Goal: Task Accomplishment & Management: Manage account settings

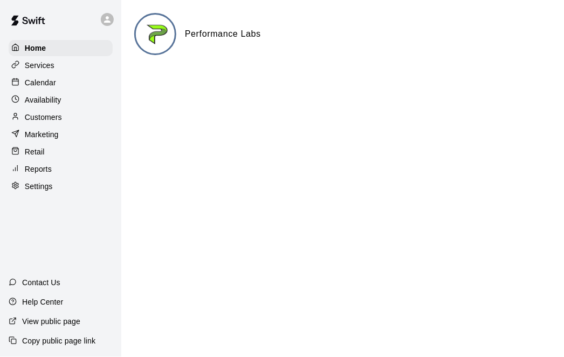
click at [50, 81] on p "Calendar" at bounding box center [40, 82] width 31 height 11
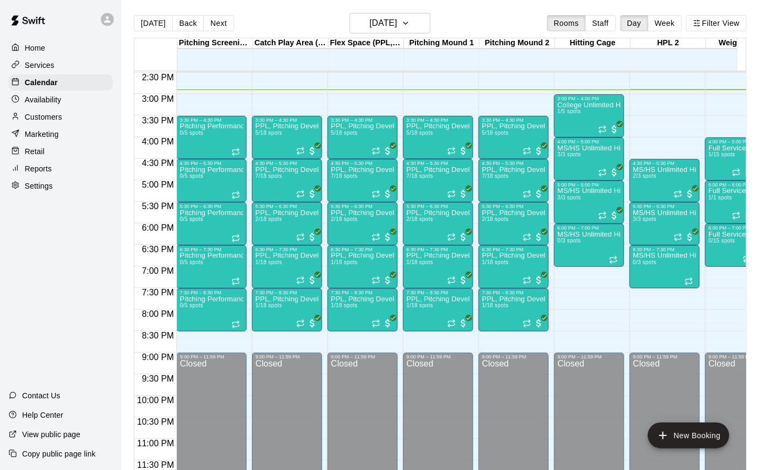
scroll to position [624, 0]
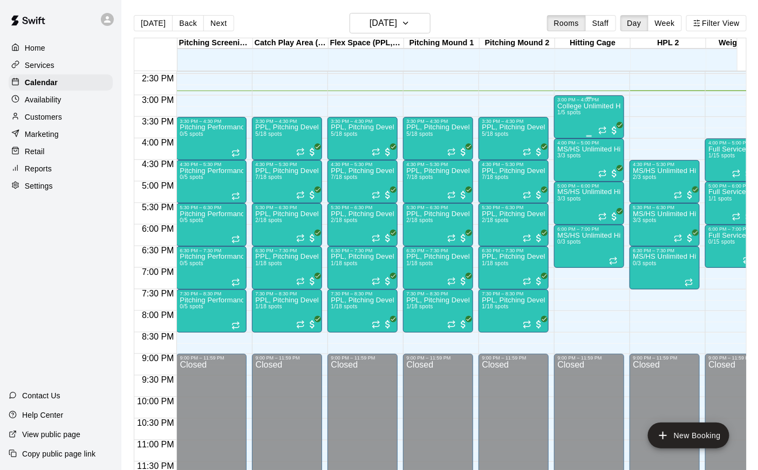
click at [564, 119] on div "College Unlimited Hitting 1/5 spots" at bounding box center [589, 337] width 64 height 470
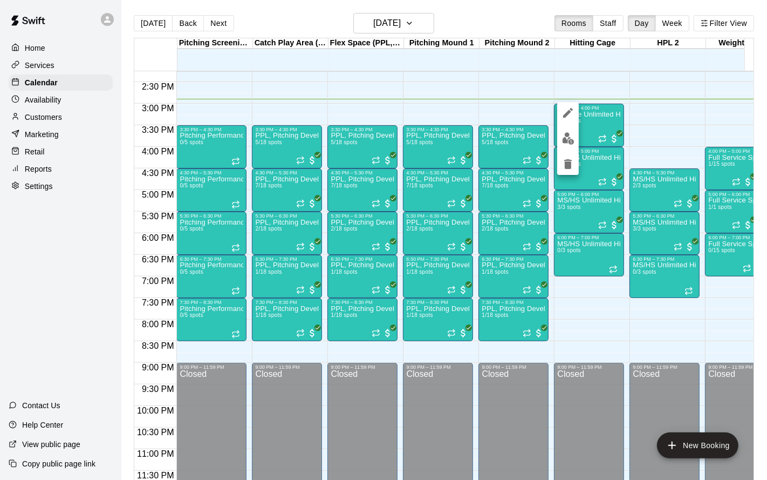
click at [564, 114] on div at bounding box center [383, 240] width 767 height 480
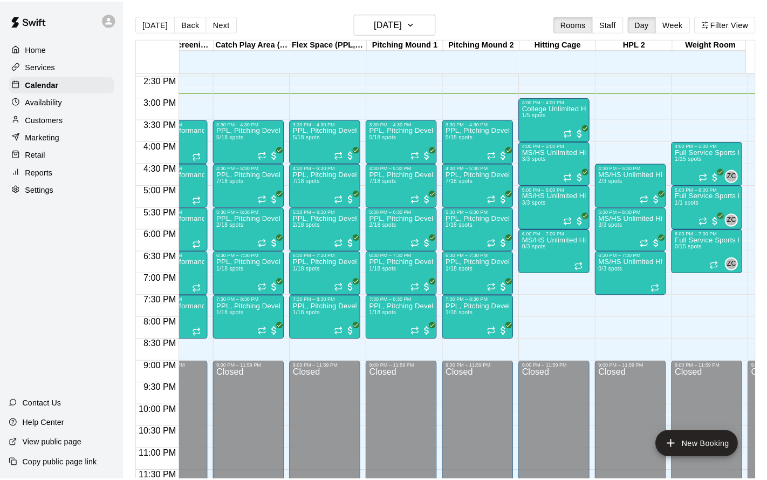
scroll to position [0, 45]
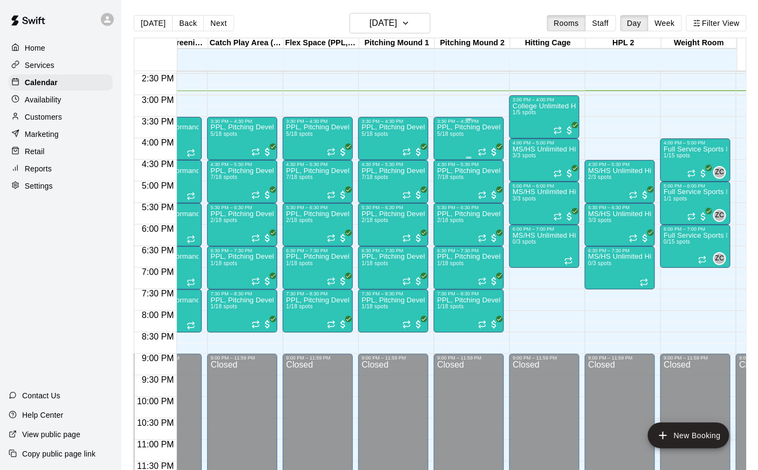
click at [451, 140] on div "PPL, Pitching Development Session 5/18 spots" at bounding box center [469, 359] width 64 height 470
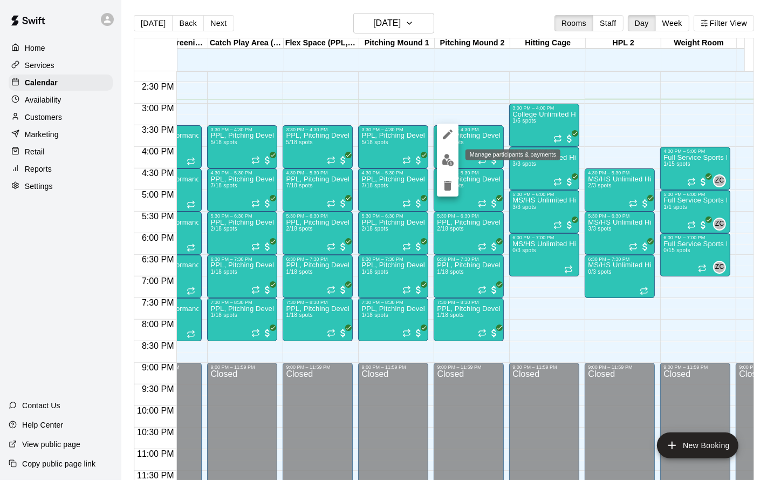
click at [452, 168] on button "edit" at bounding box center [448, 159] width 22 height 21
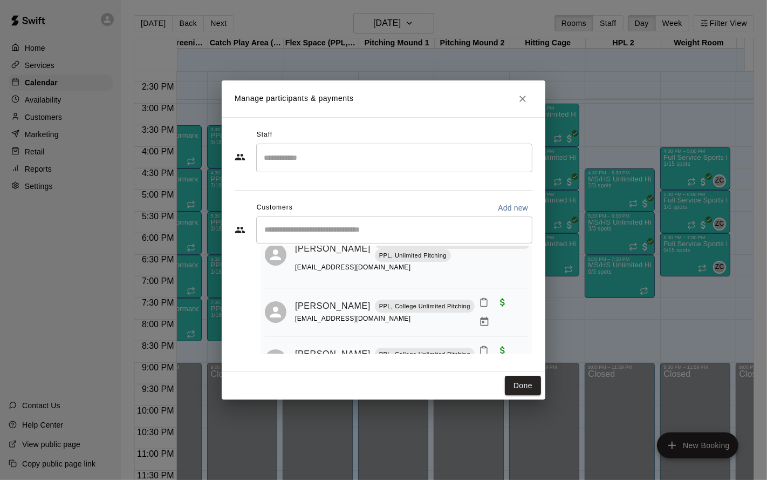
scroll to position [139, 0]
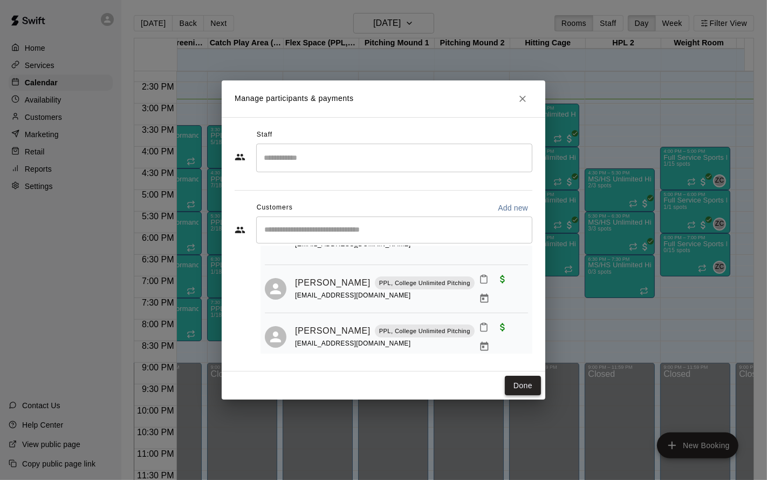
click at [529, 356] on button "Done" at bounding box center [523, 385] width 36 height 20
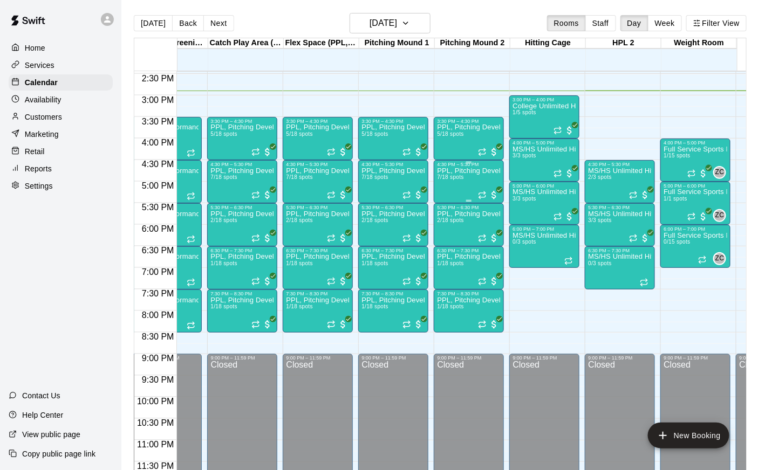
click at [455, 183] on div "PPL, Pitching Development Session 7/18 spots" at bounding box center [469, 402] width 64 height 470
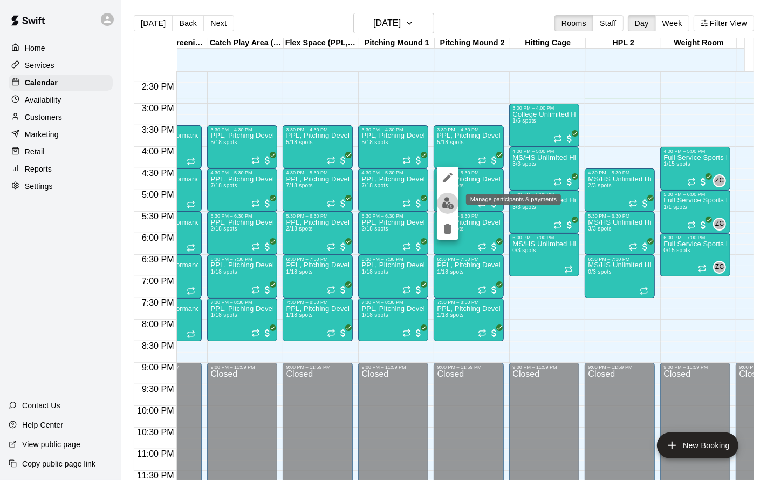
click at [448, 205] on img "edit" at bounding box center [448, 203] width 12 height 12
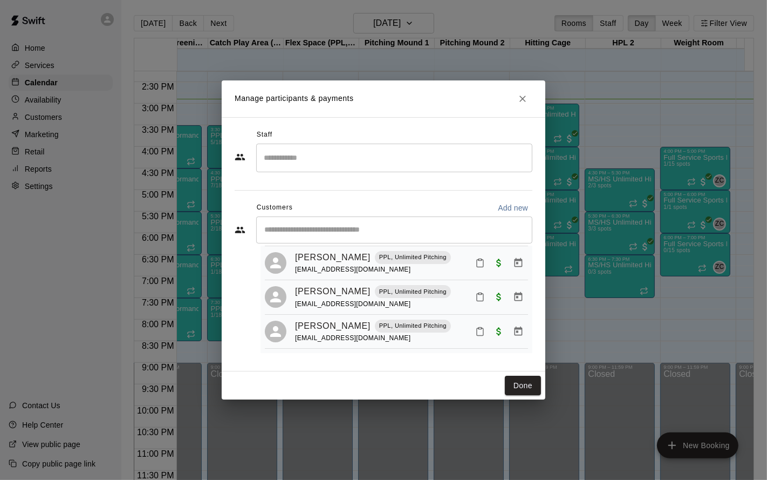
scroll to position [0, 0]
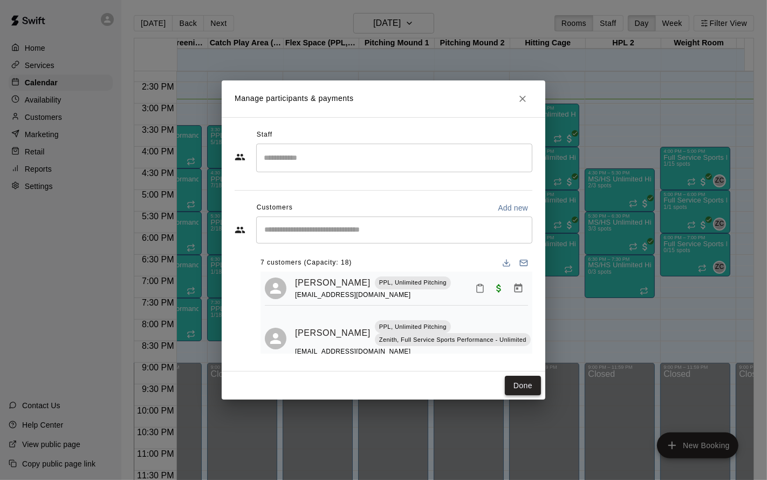
click at [524, 356] on button "Done" at bounding box center [523, 385] width 36 height 20
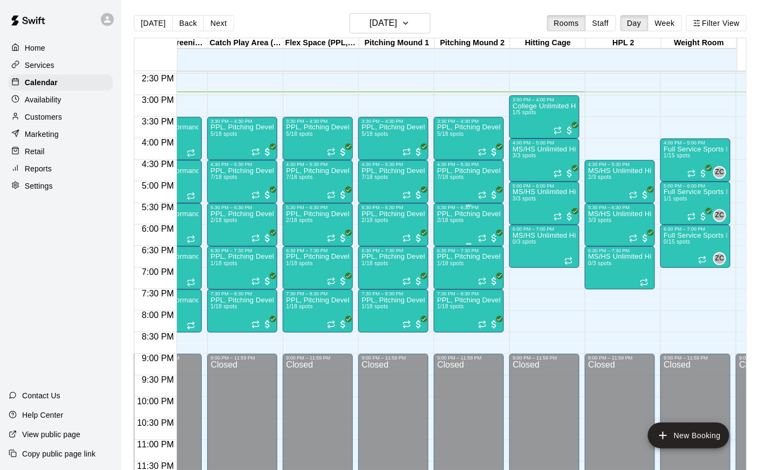
click at [468, 226] on div "PPL, Pitching Development Session 2/18 spots" at bounding box center [469, 445] width 64 height 470
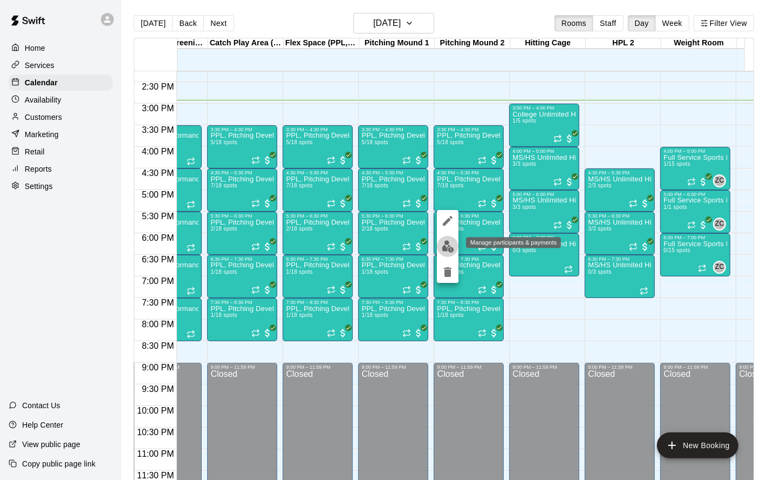
click at [449, 250] on img "edit" at bounding box center [448, 246] width 12 height 12
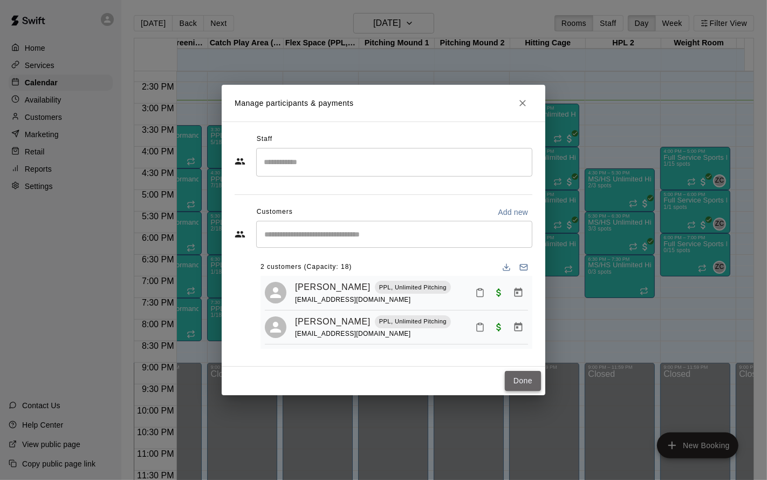
click at [527, 356] on button "Done" at bounding box center [523, 381] width 36 height 20
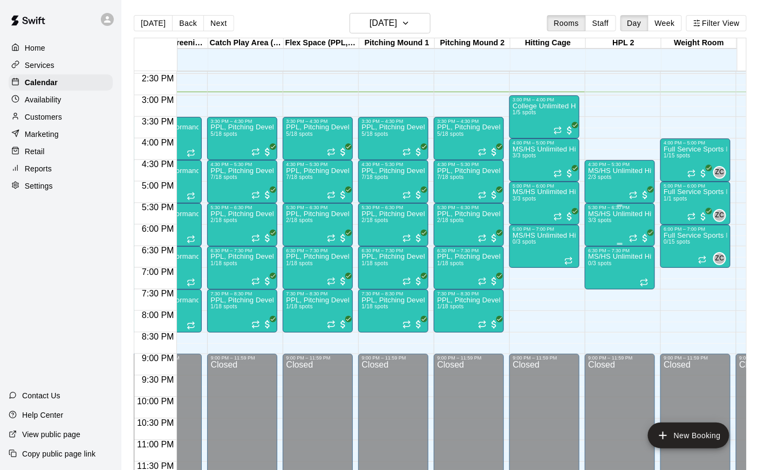
click at [564, 227] on div "MS/HS Unlimited Hitting 3/3 spots" at bounding box center [620, 445] width 64 height 470
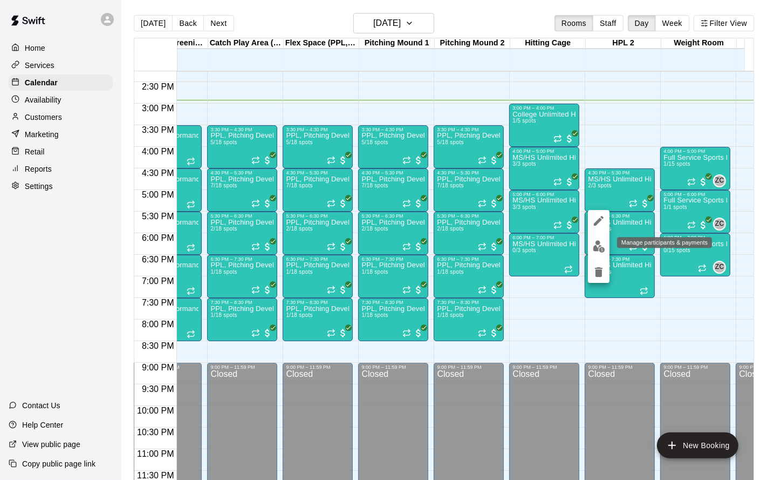
click at [564, 243] on button "edit" at bounding box center [599, 246] width 22 height 21
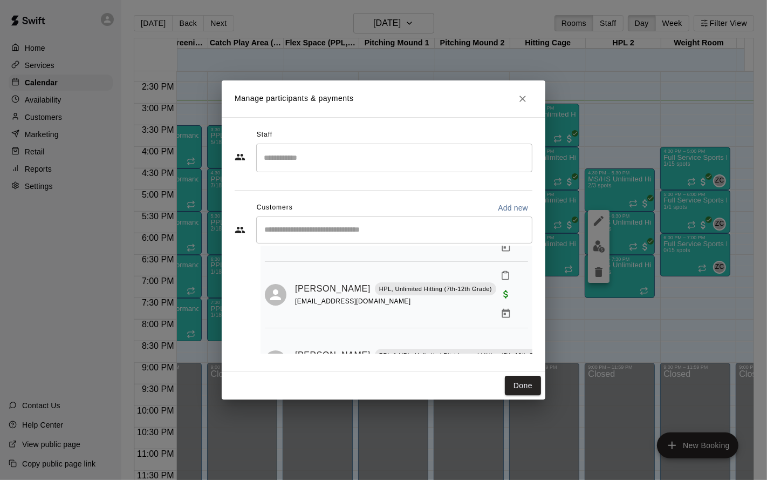
scroll to position [112, 0]
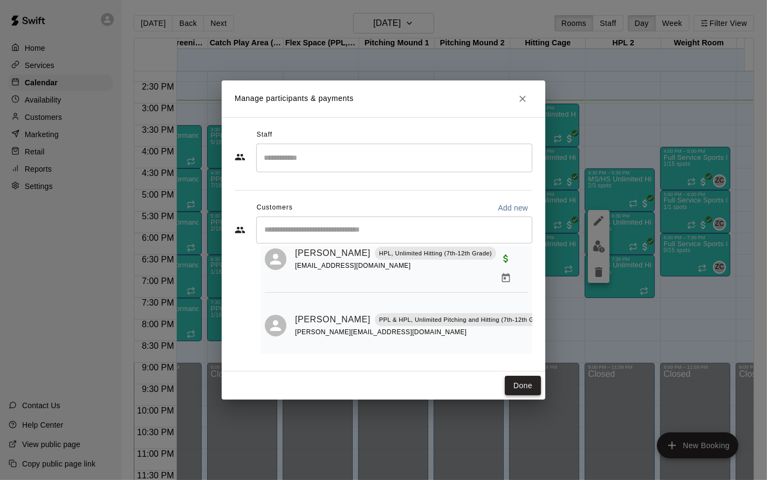
click at [514, 356] on button "Done" at bounding box center [523, 385] width 36 height 20
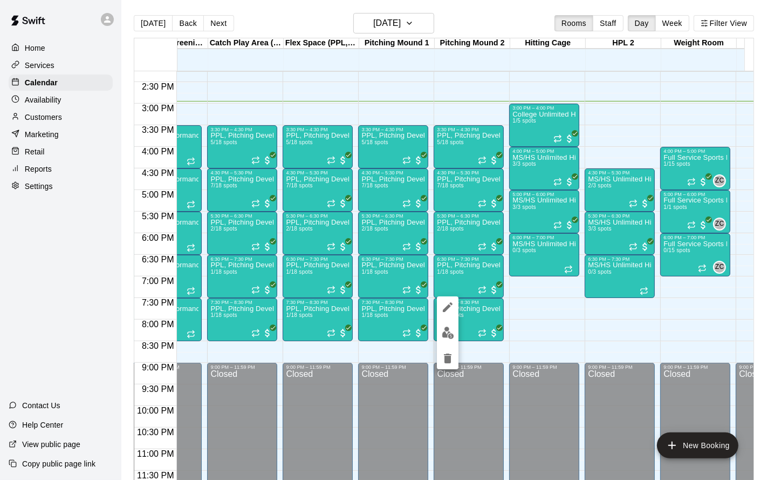
click at [442, 333] on img "edit" at bounding box center [448, 332] width 12 height 12
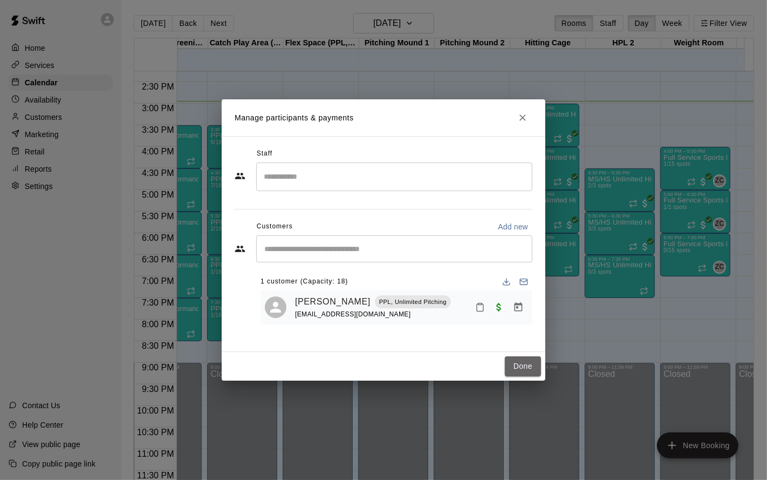
drag, startPoint x: 512, startPoint y: 365, endPoint x: 512, endPoint y: 354, distance: 11.3
click at [512, 356] on button "Done" at bounding box center [523, 366] width 36 height 20
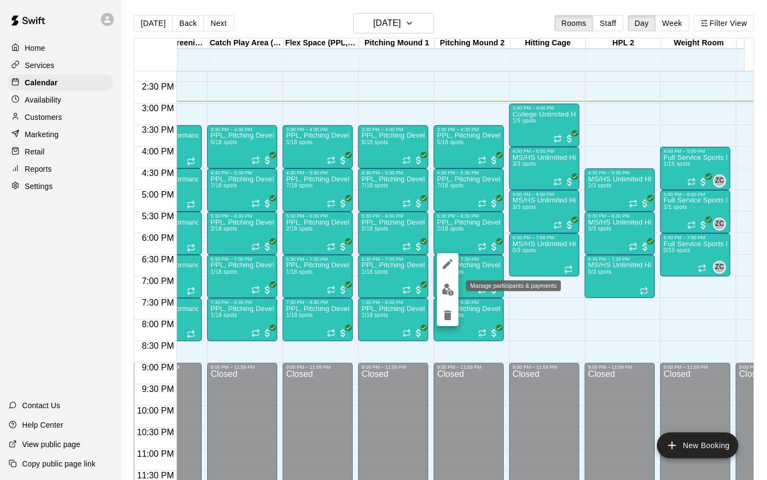
click at [450, 290] on img "edit" at bounding box center [448, 289] width 12 height 12
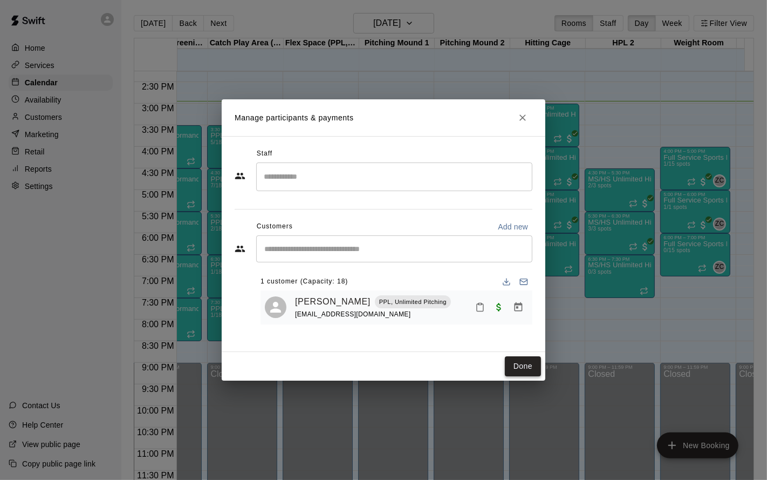
click at [521, 356] on button "Done" at bounding box center [523, 366] width 36 height 20
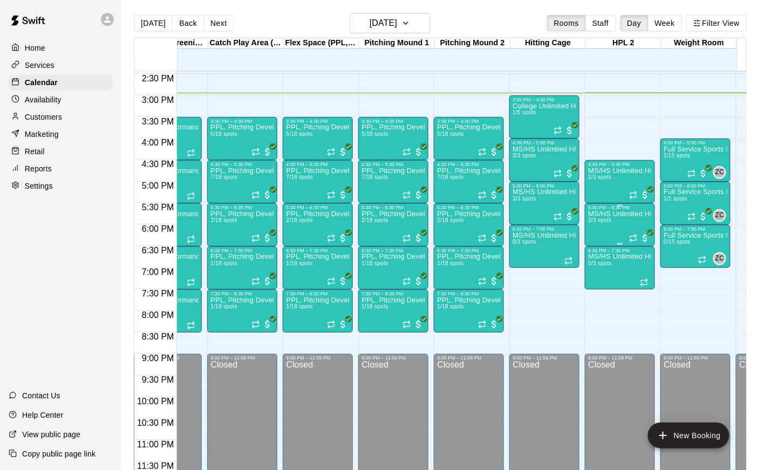
click at [564, 230] on div "MS/HS Unlimited Hitting 3/3 spots" at bounding box center [620, 445] width 64 height 470
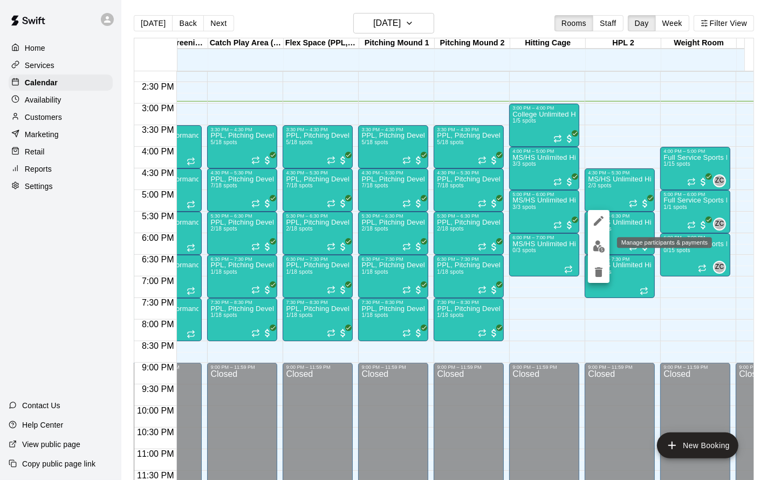
click at [564, 248] on img "edit" at bounding box center [599, 246] width 12 height 12
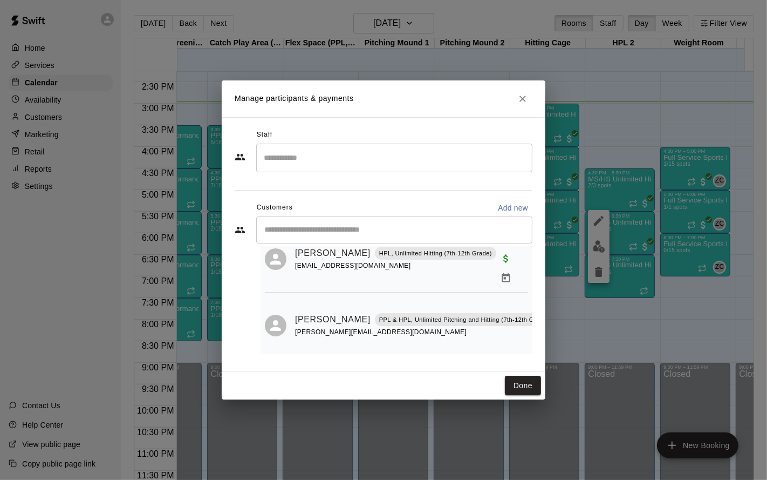
click at [514, 356] on button "Done" at bounding box center [523, 385] width 36 height 20
